Goal: Task Accomplishment & Management: Manage account settings

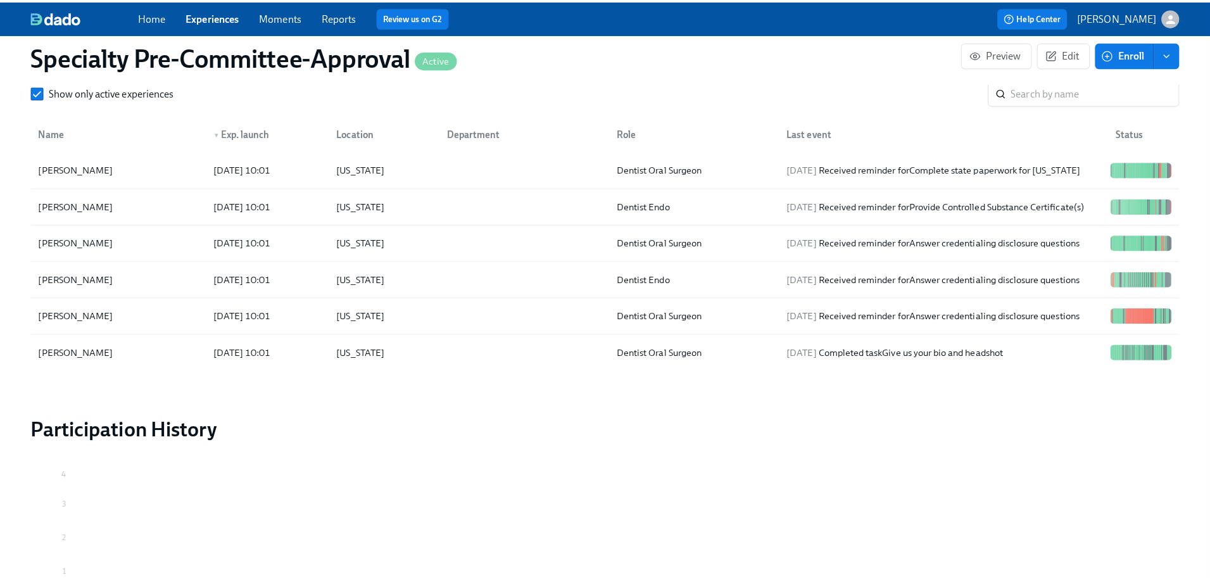
scroll to position [2147, 0]
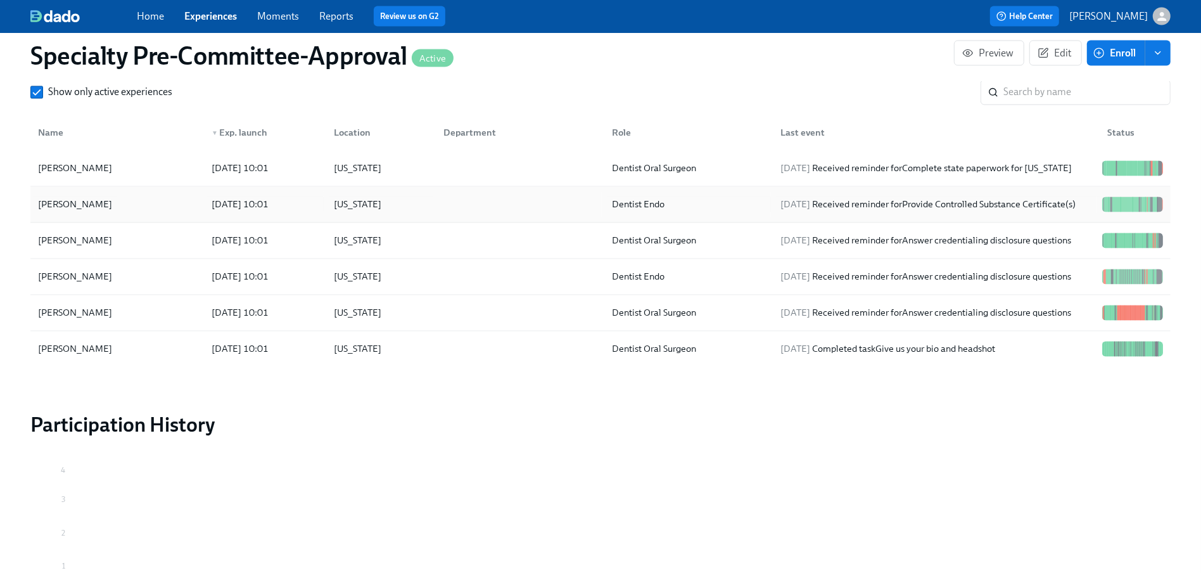
click at [73, 208] on div "[PERSON_NAME]" at bounding box center [75, 204] width 84 height 15
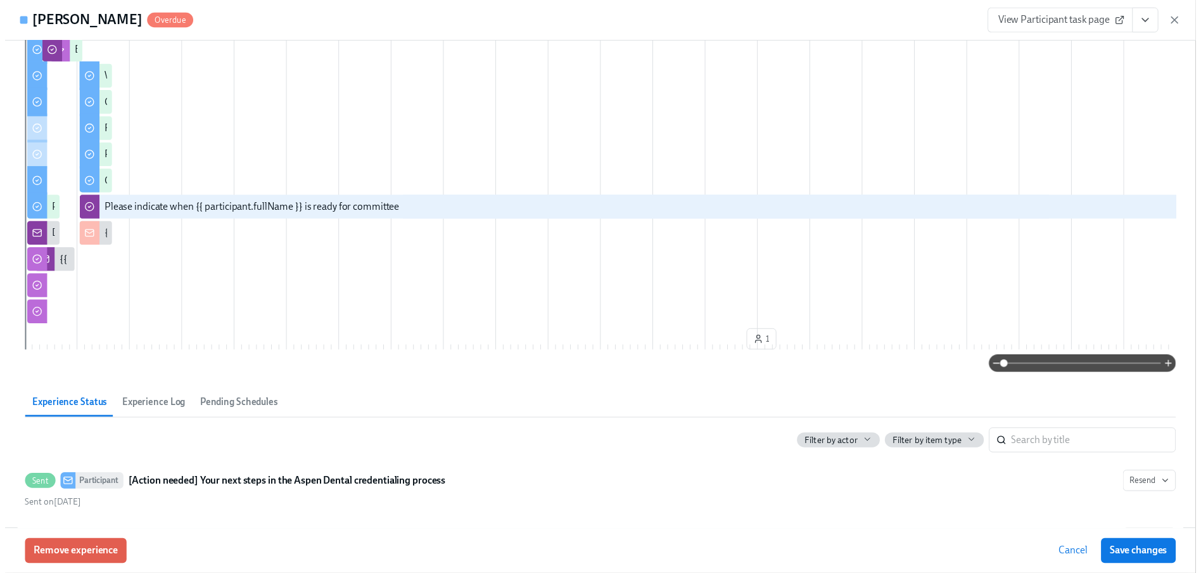
scroll to position [253, 0]
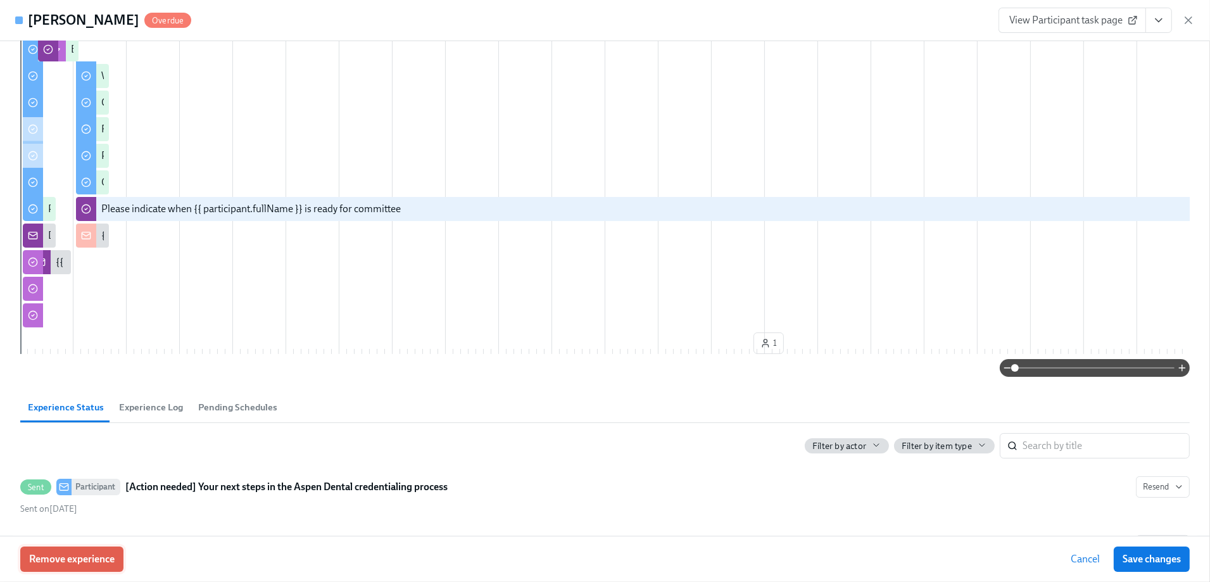
click at [74, 564] on span "Remove experience" at bounding box center [72, 559] width 86 height 13
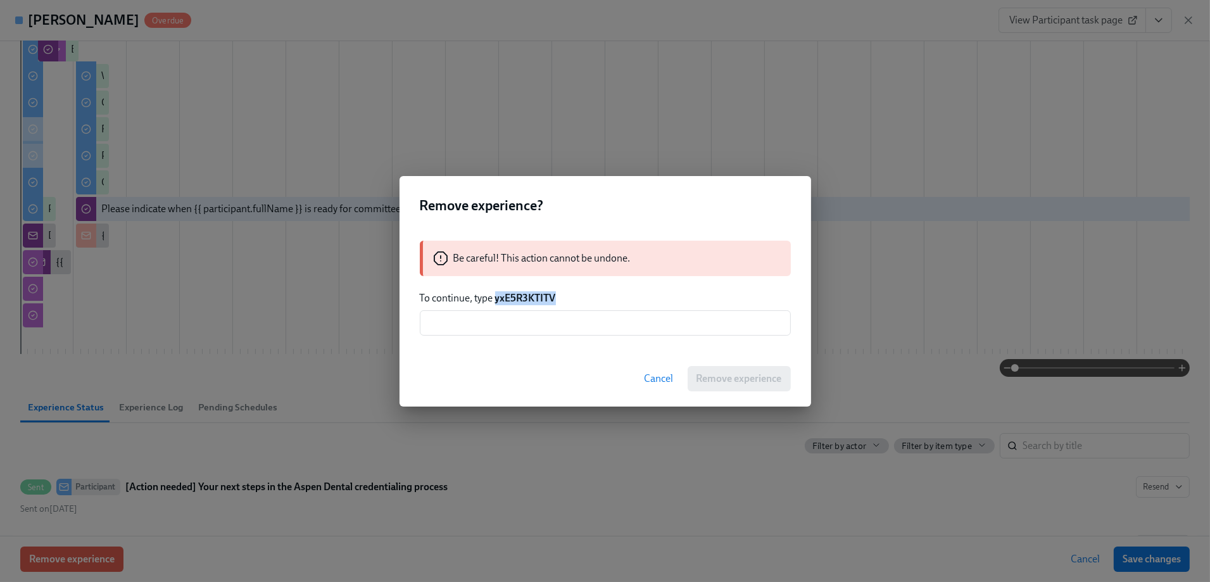
drag, startPoint x: 495, startPoint y: 297, endPoint x: 555, endPoint y: 292, distance: 59.8
click at [555, 292] on strong "yxE5R3KTITV" at bounding box center [525, 298] width 61 height 12
copy strong "yxE5R3KTITV"
click at [439, 322] on input "text" at bounding box center [605, 322] width 371 height 25
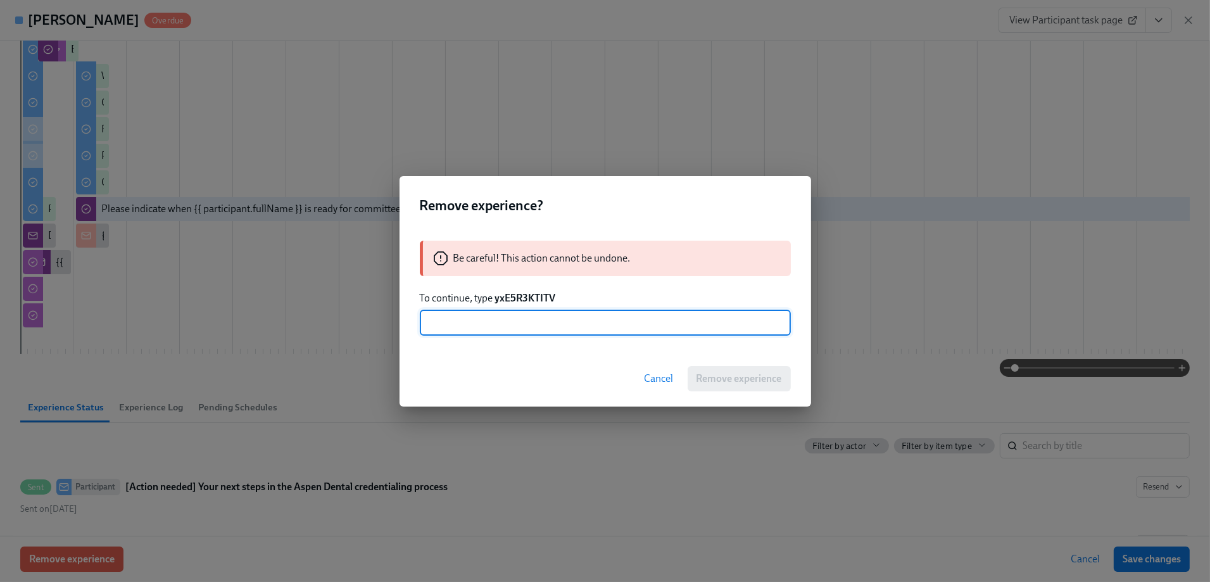
paste input "yxE5R3KTITV"
type input "yxE5R3KTITV"
click at [722, 378] on span "Remove experience" at bounding box center [740, 378] width 86 height 13
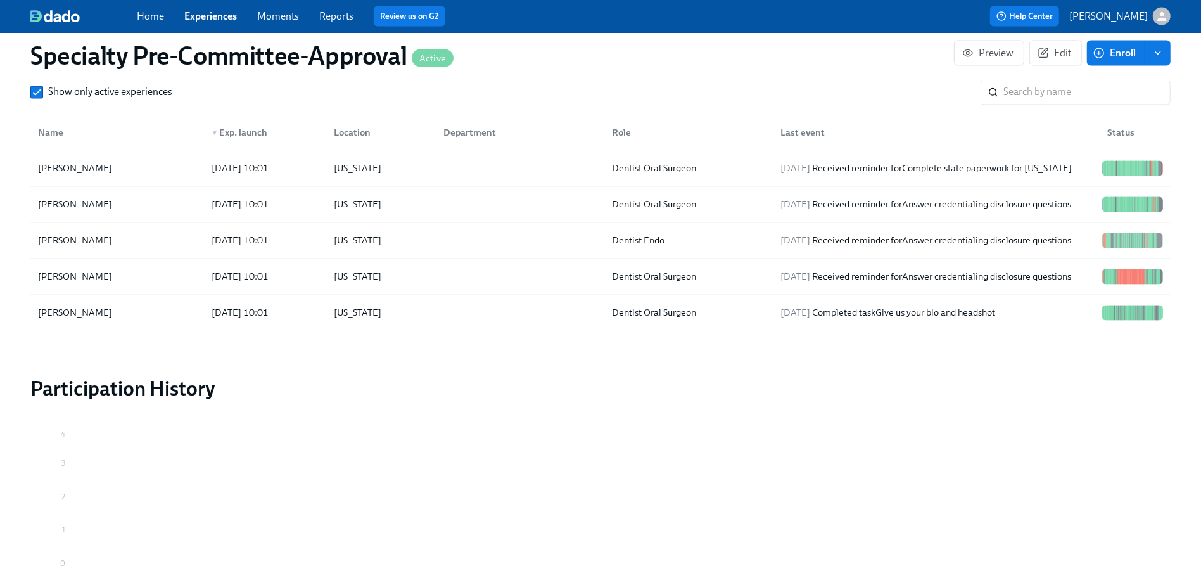
scroll to position [0, 3643]
